Goal: Information Seeking & Learning: Learn about a topic

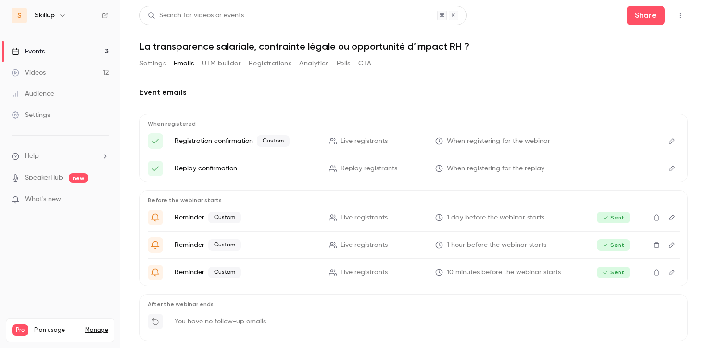
scroll to position [43, 0]
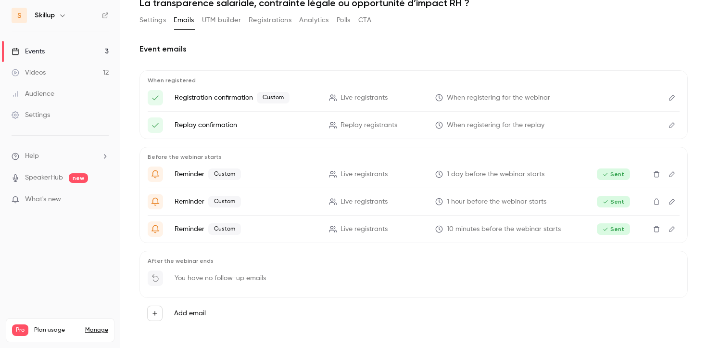
click at [62, 50] on link "Events 3" at bounding box center [60, 51] width 120 height 21
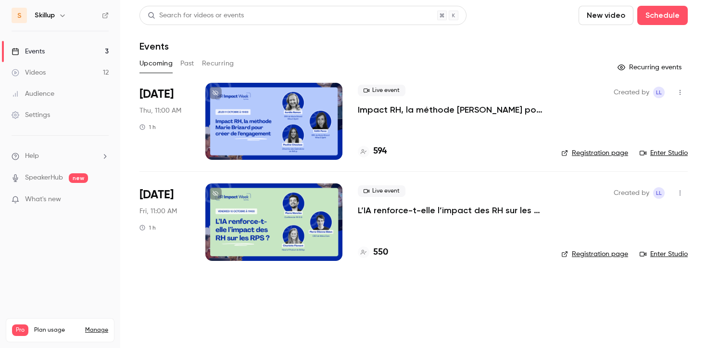
click at [187, 56] on button "Past" at bounding box center [187, 63] width 14 height 15
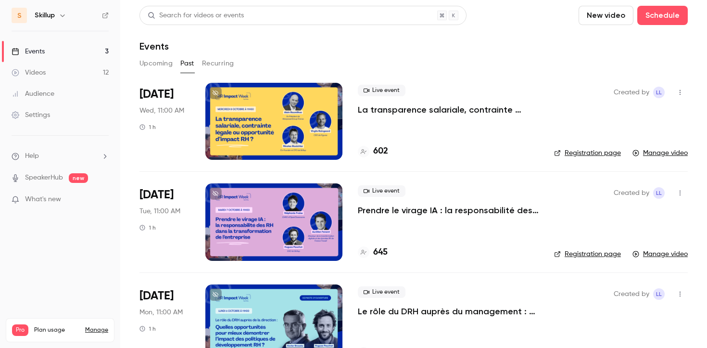
click at [404, 107] on p "La transparence salariale, contrainte légale ou opportunité d’impact RH ?" at bounding box center [448, 110] width 181 height 12
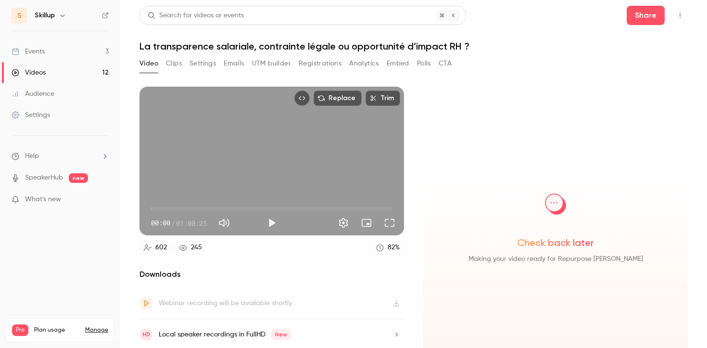
click at [326, 63] on button "Registrations" at bounding box center [320, 63] width 43 height 15
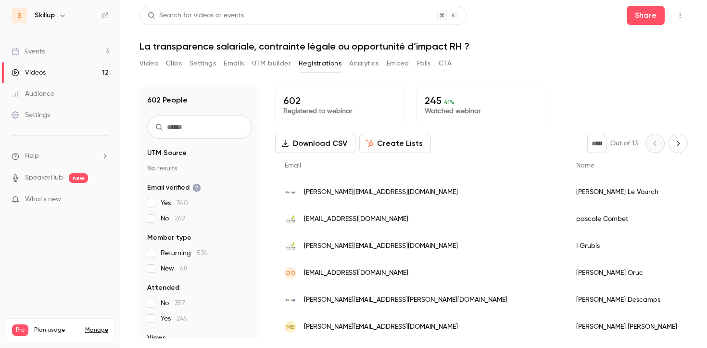
scroll to position [62, 0]
